Goal: Information Seeking & Learning: Learn about a topic

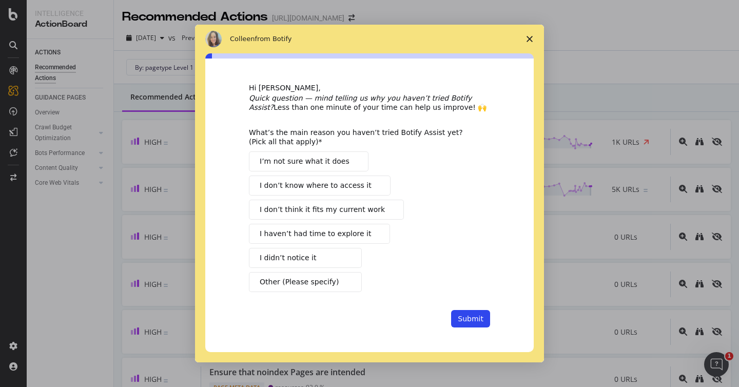
click at [530, 40] on polygon "Close survey" at bounding box center [530, 39] width 6 height 6
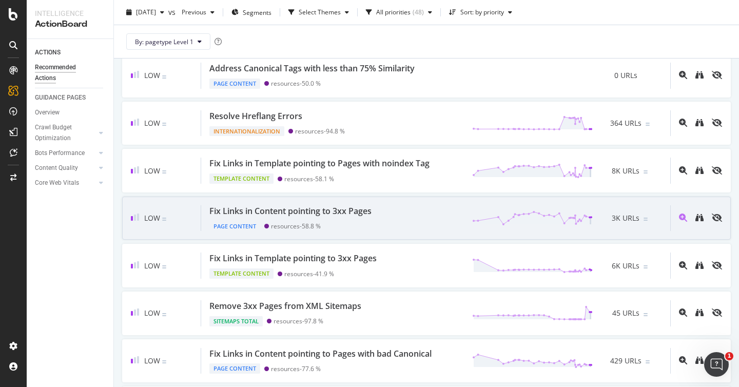
scroll to position [1088, 0]
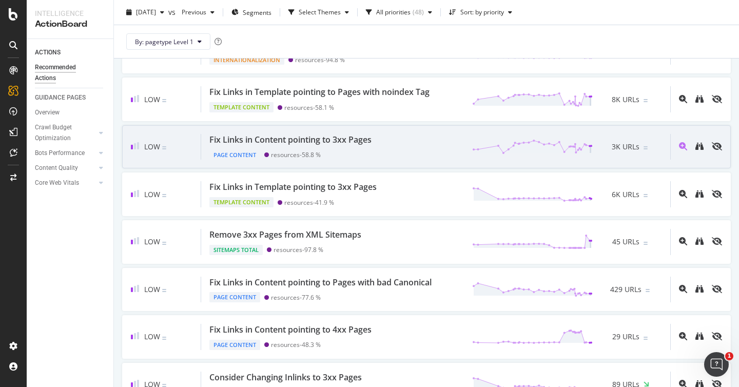
click at [380, 144] on div "Fix Links in Content pointing to 3xx Pages Page Content resources - 58.8 % 3K U…" at bounding box center [435, 147] width 469 height 26
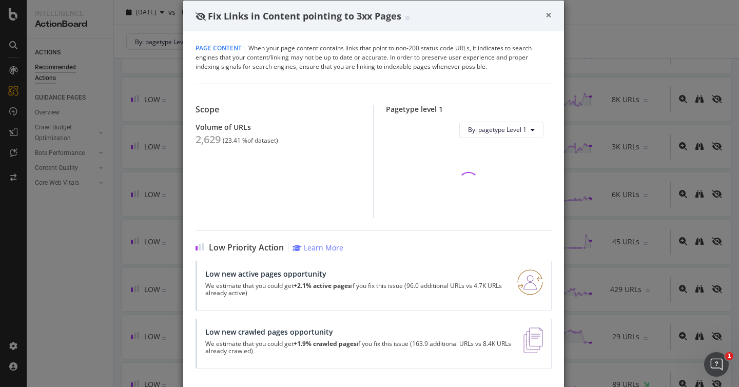
click at [546, 13] on span "×" at bounding box center [549, 15] width 6 height 14
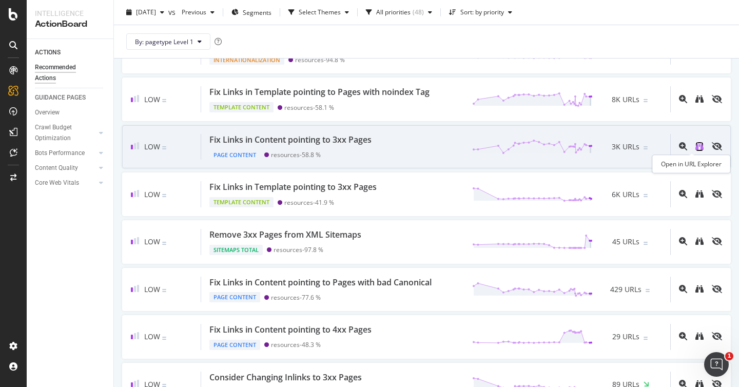
click at [696, 146] on icon "binoculars" at bounding box center [700, 146] width 8 height 8
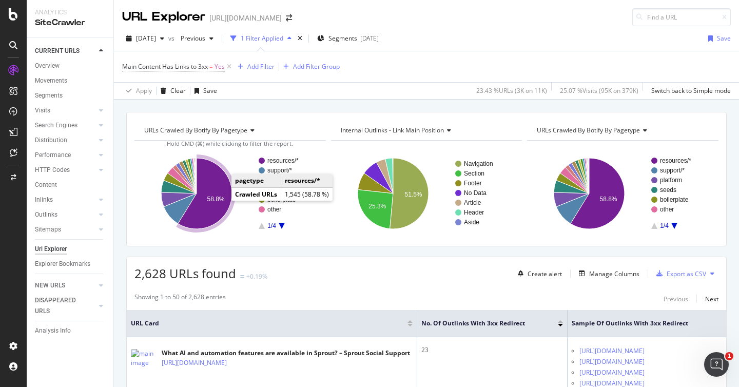
click at [214, 200] on text "58.8%" at bounding box center [215, 199] width 17 height 7
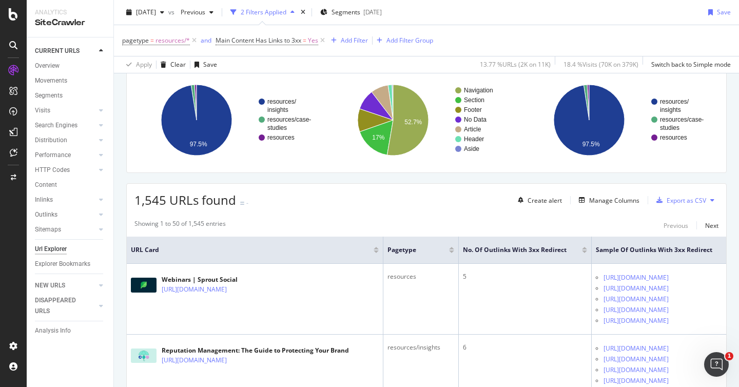
scroll to position [59, 0]
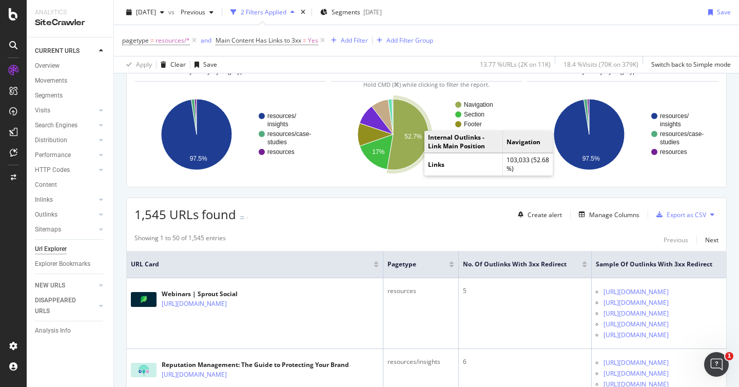
click at [404, 155] on icon "A chart." at bounding box center [408, 134] width 42 height 71
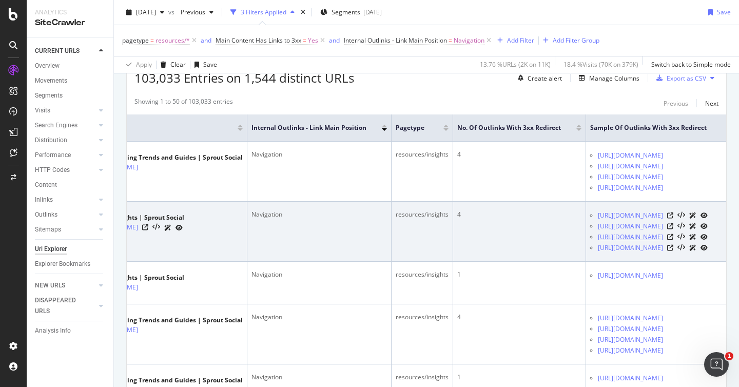
scroll to position [0, 259]
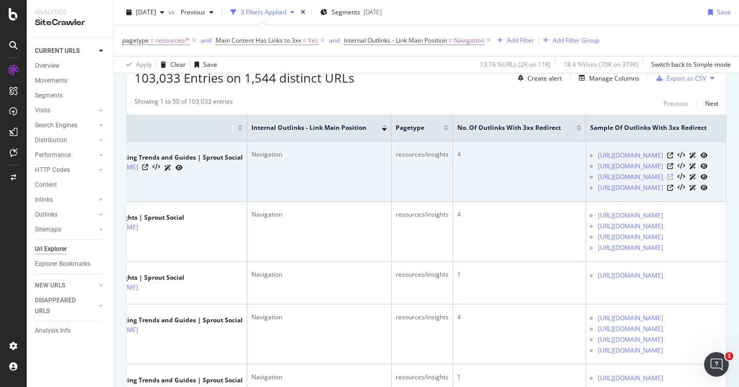
click at [667, 180] on icon at bounding box center [670, 177] width 6 height 6
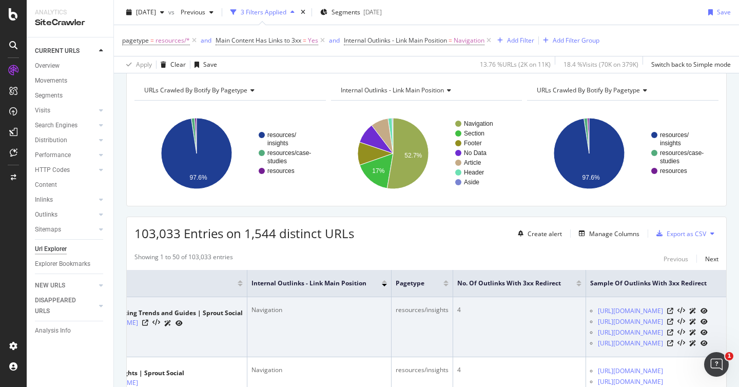
scroll to position [0, 0]
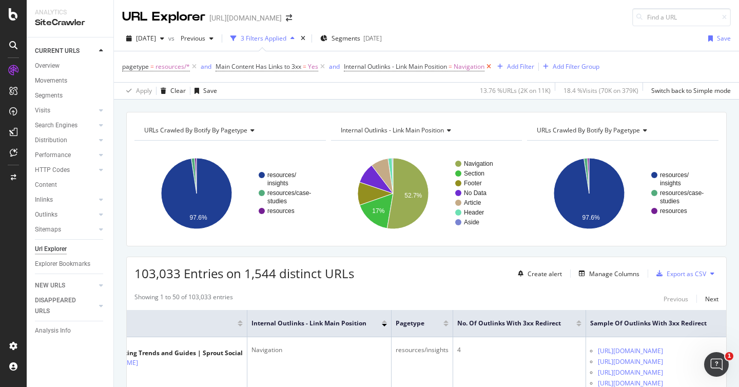
click at [492, 67] on icon at bounding box center [489, 67] width 9 height 10
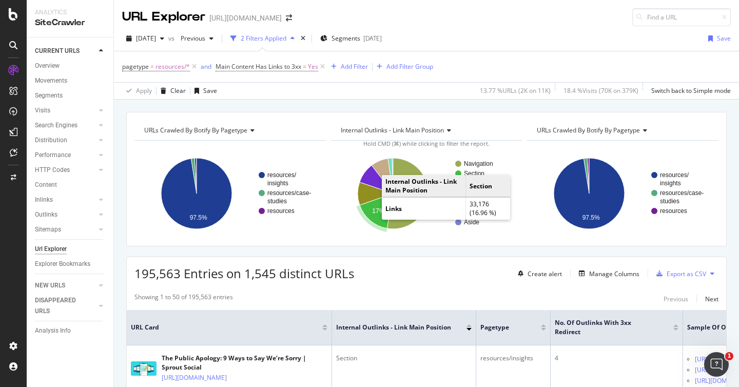
click at [371, 206] on icon "A chart." at bounding box center [376, 211] width 33 height 35
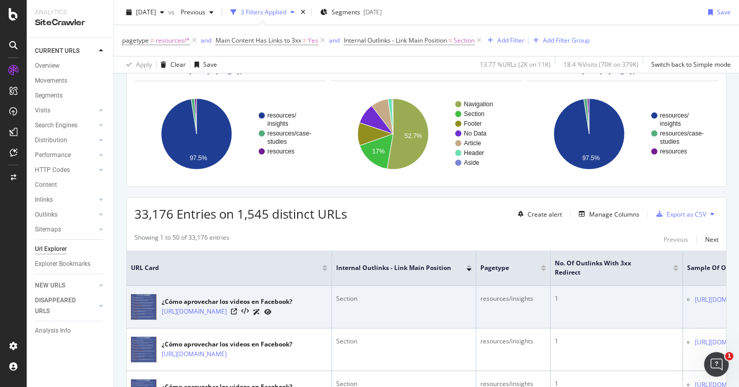
click at [272, 309] on icon at bounding box center [267, 312] width 7 height 6
click at [237, 308] on icon at bounding box center [234, 311] width 6 height 6
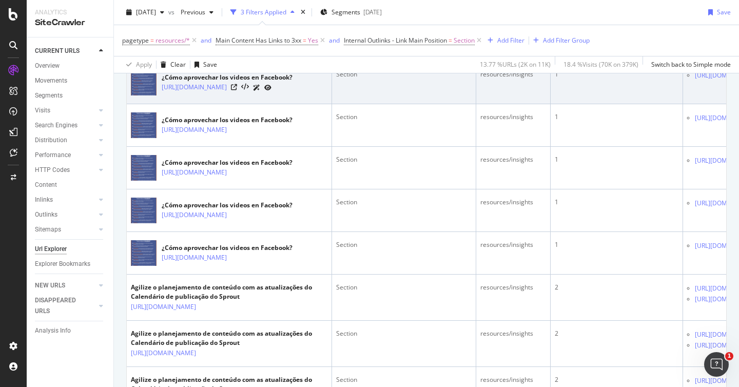
scroll to position [103, 0]
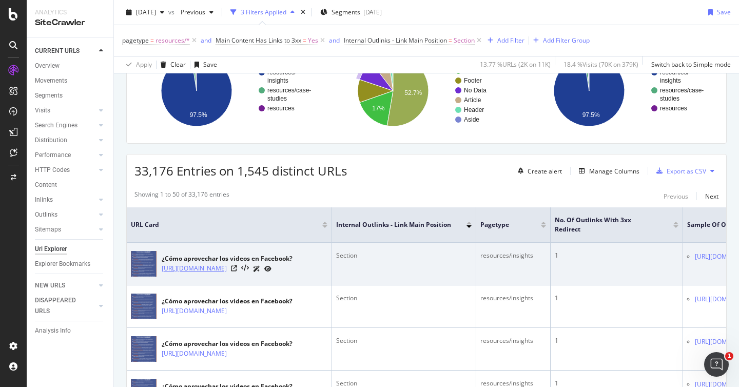
click at [227, 263] on link "[URL][DOMAIN_NAME]" at bounding box center [194, 268] width 65 height 10
click at [237, 265] on icon at bounding box center [234, 268] width 6 height 6
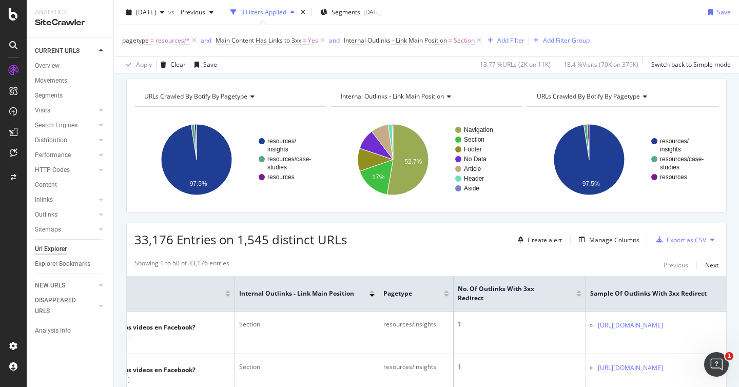
scroll to position [35, 0]
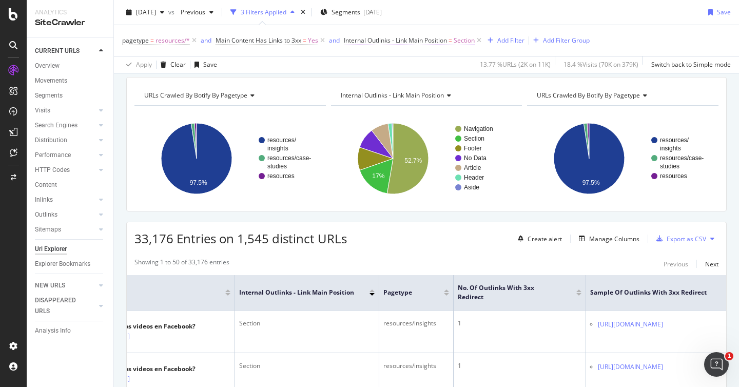
click at [464, 42] on span "Section" at bounding box center [464, 40] width 21 height 14
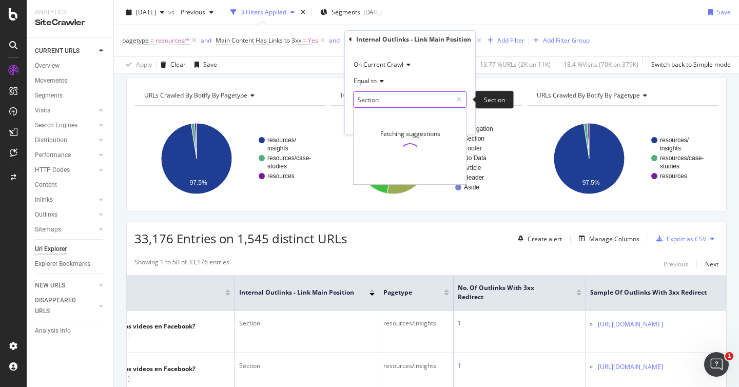
click at [421, 98] on input "Section" at bounding box center [403, 99] width 98 height 16
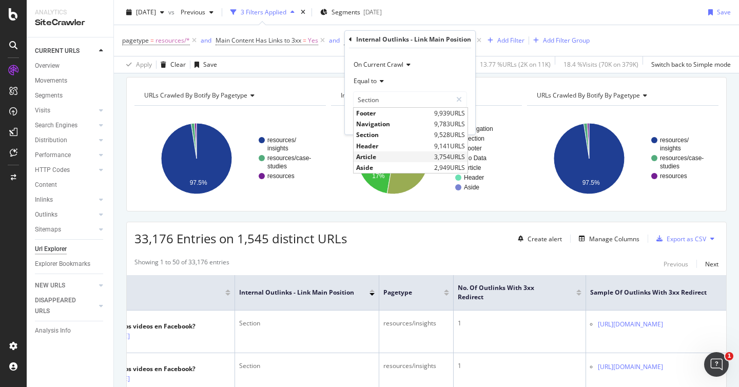
click at [403, 152] on span "Article" at bounding box center [393, 156] width 75 height 9
type input "Article"
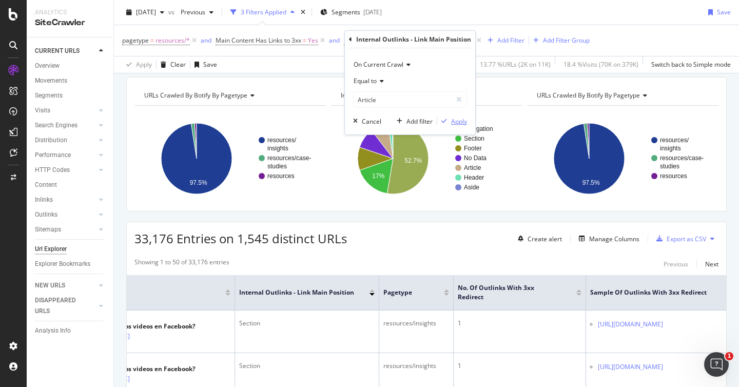
click at [453, 125] on div "Apply" at bounding box center [459, 121] width 16 height 9
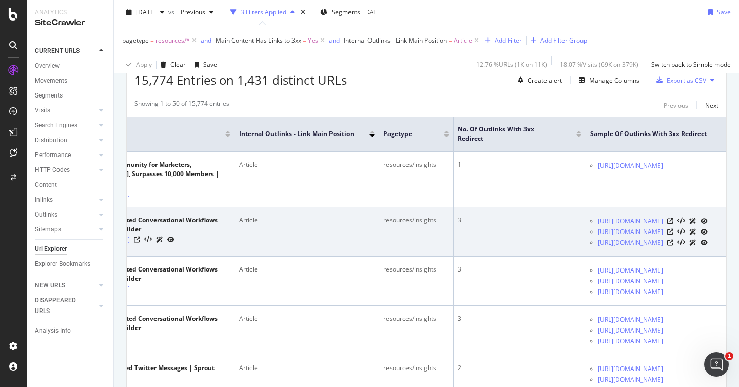
scroll to position [0, 221]
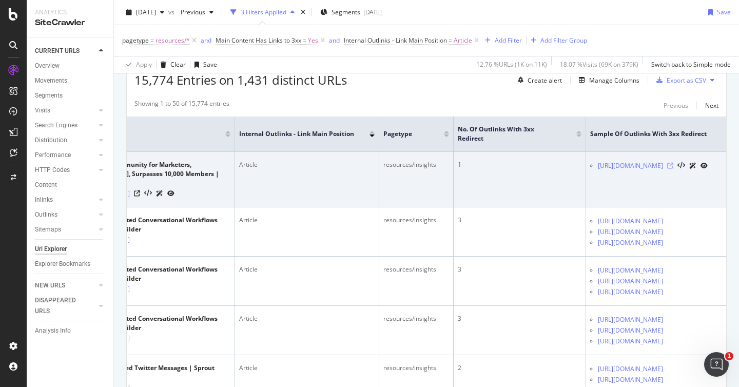
click at [667, 163] on icon at bounding box center [670, 166] width 6 height 6
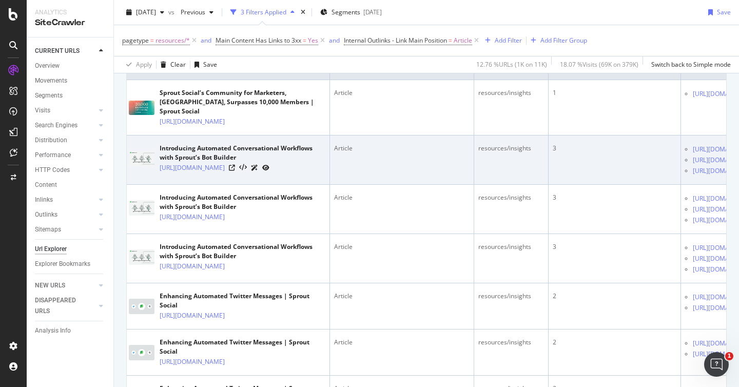
scroll to position [0, 0]
click at [237, 171] on icon at bounding box center [234, 168] width 6 height 6
